Goal: Entertainment & Leisure: Browse casually

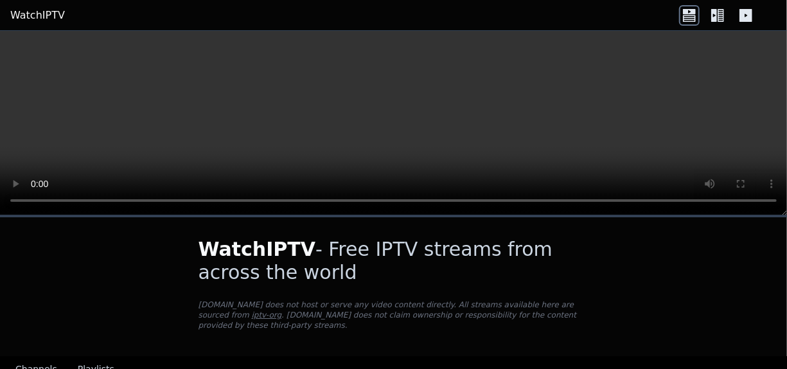
click at [567, 342] on div "WatchIPTV - Free IPTV streams from across the world [DOMAIN_NAME] does not host…" at bounding box center [394, 286] width 432 height 139
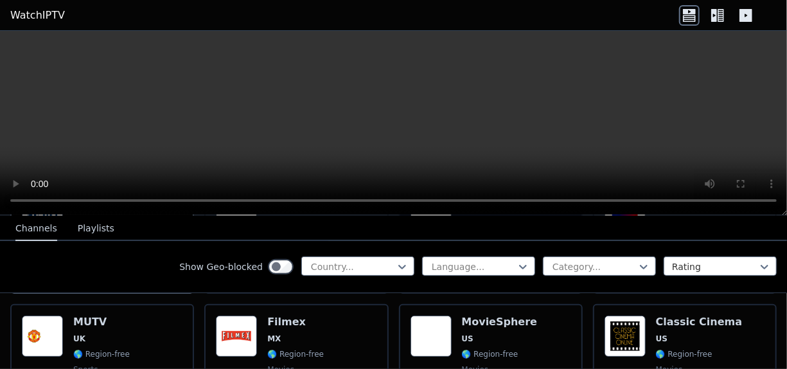
scroll to position [309, 0]
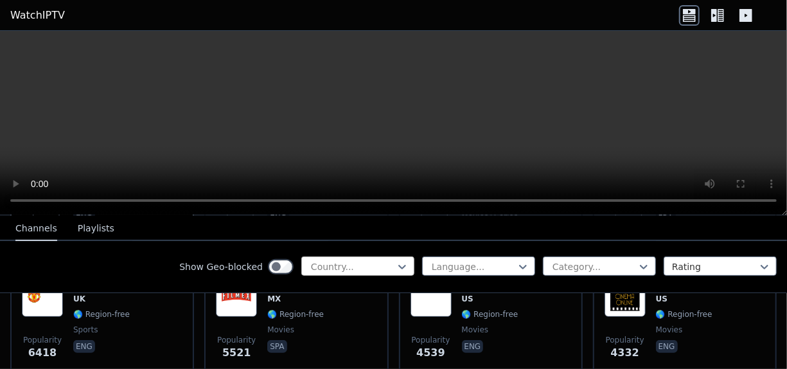
click at [400, 261] on div "Country..." at bounding box center [357, 265] width 113 height 19
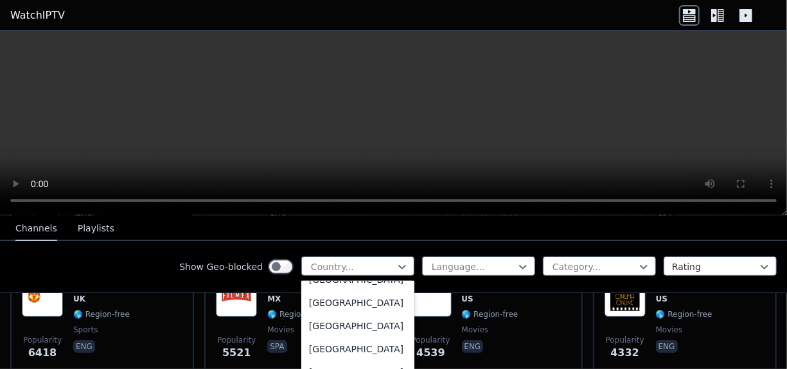
scroll to position [703, 0]
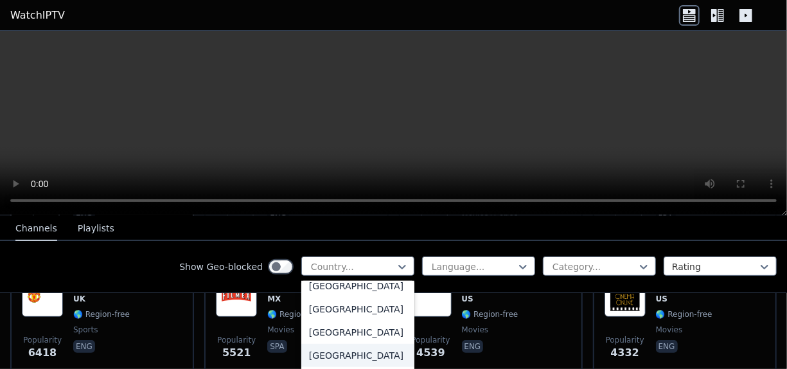
click at [312, 367] on div "[GEOGRAPHIC_DATA]" at bounding box center [357, 355] width 113 height 23
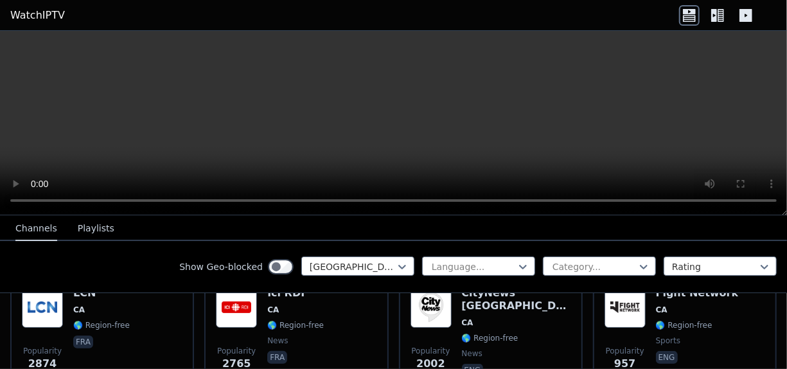
scroll to position [184, 0]
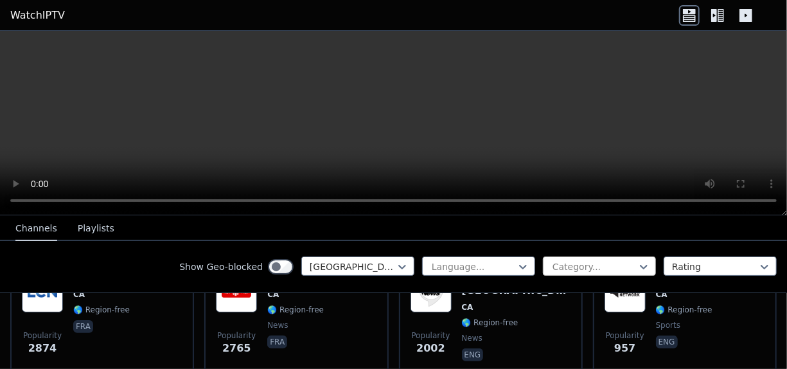
click at [597, 265] on div at bounding box center [595, 266] width 86 height 13
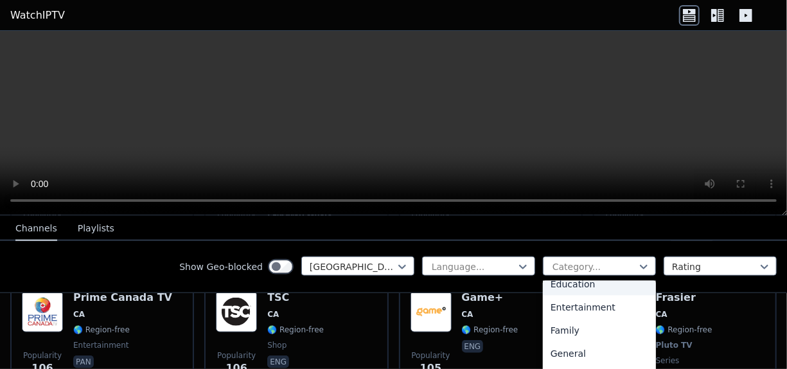
scroll to position [815, 0]
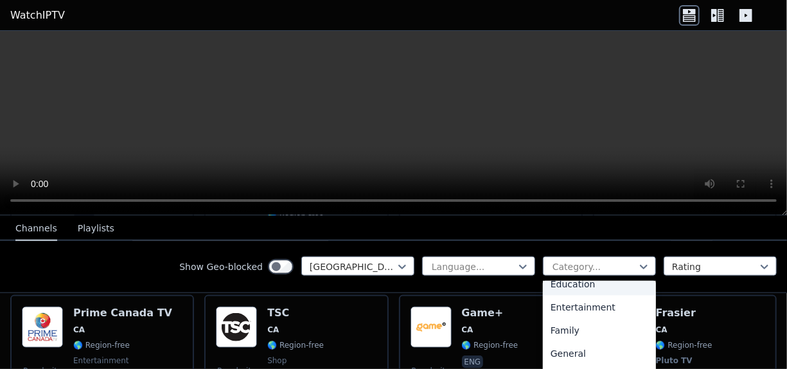
click at [613, 291] on div "Education" at bounding box center [599, 284] width 113 height 23
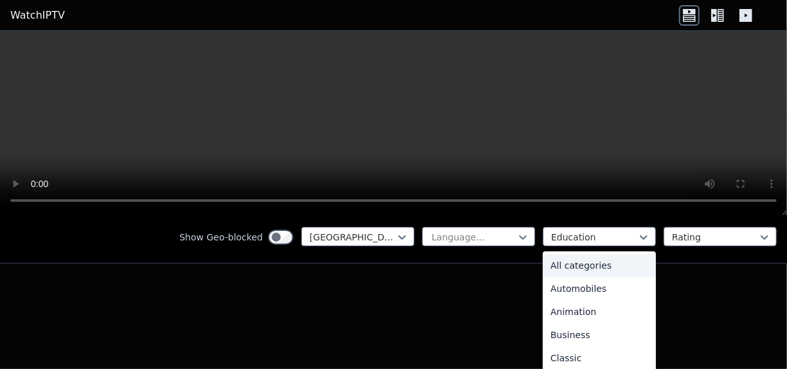
click at [617, 254] on div "All categories" at bounding box center [599, 265] width 113 height 23
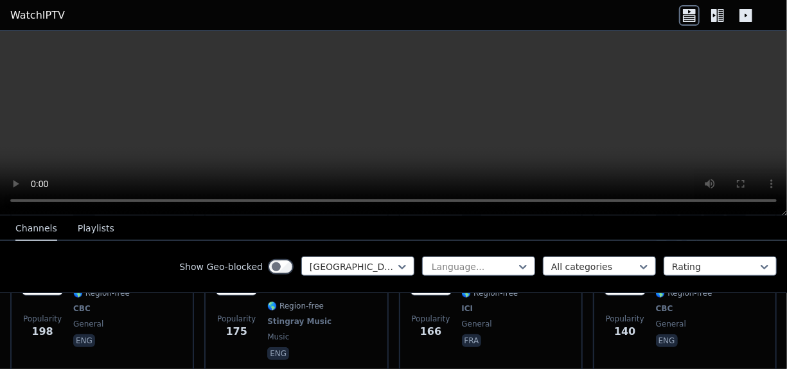
scroll to position [553, 0]
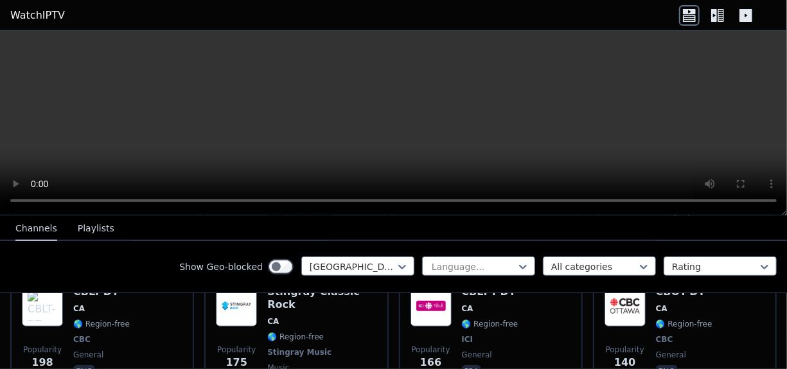
click at [88, 229] on button "Playlists" at bounding box center [96, 229] width 37 height 24
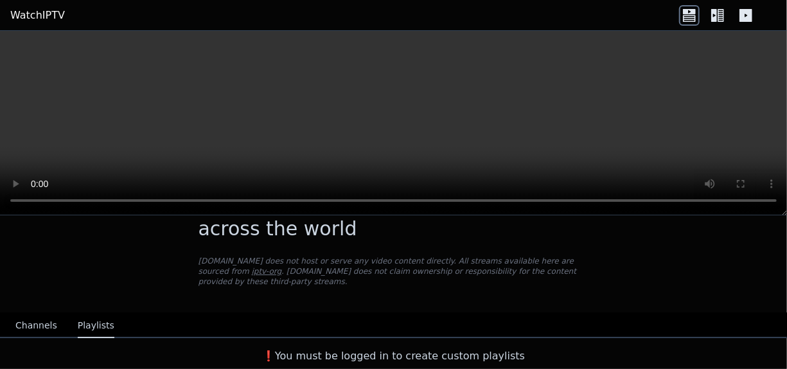
scroll to position [33, 0]
